Goal: Book appointment/travel/reservation

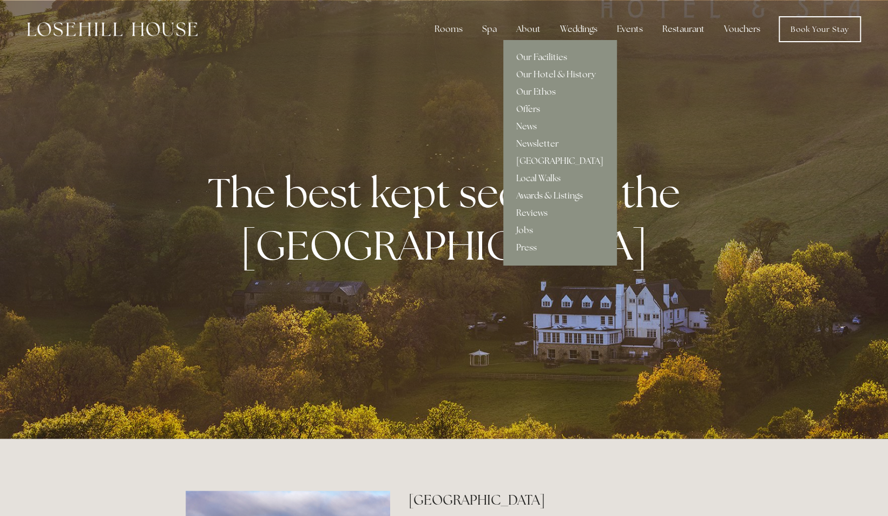
click at [533, 106] on link "Offers" at bounding box center [559, 109] width 113 height 17
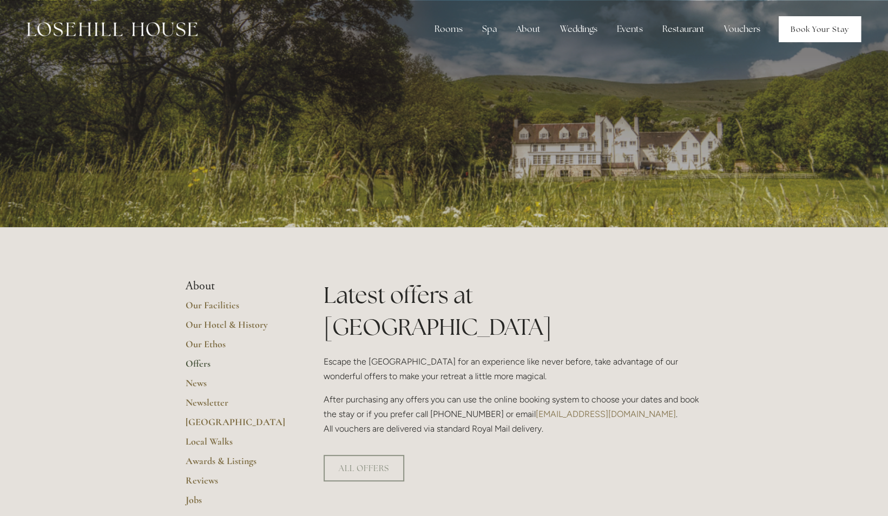
click at [821, 29] on link "Book Your Stay" at bounding box center [820, 29] width 82 height 26
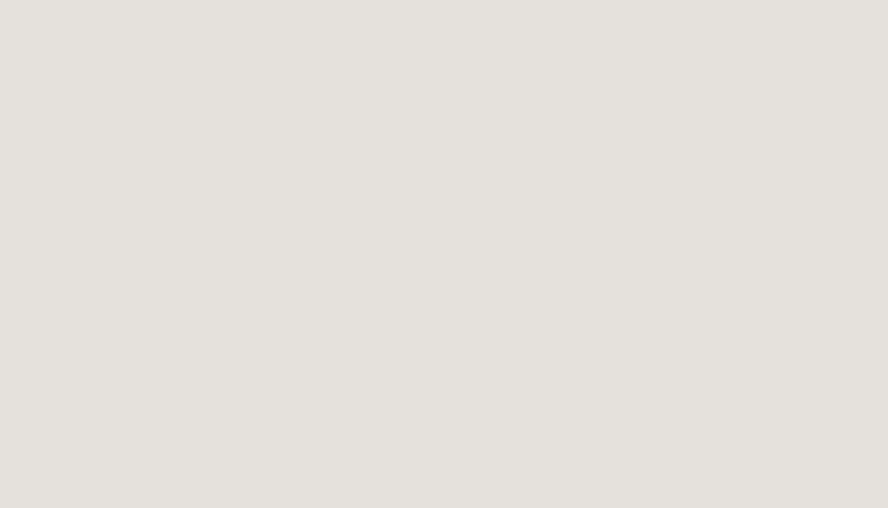
scroll to position [719, 0]
